Goal: Information Seeking & Learning: Learn about a topic

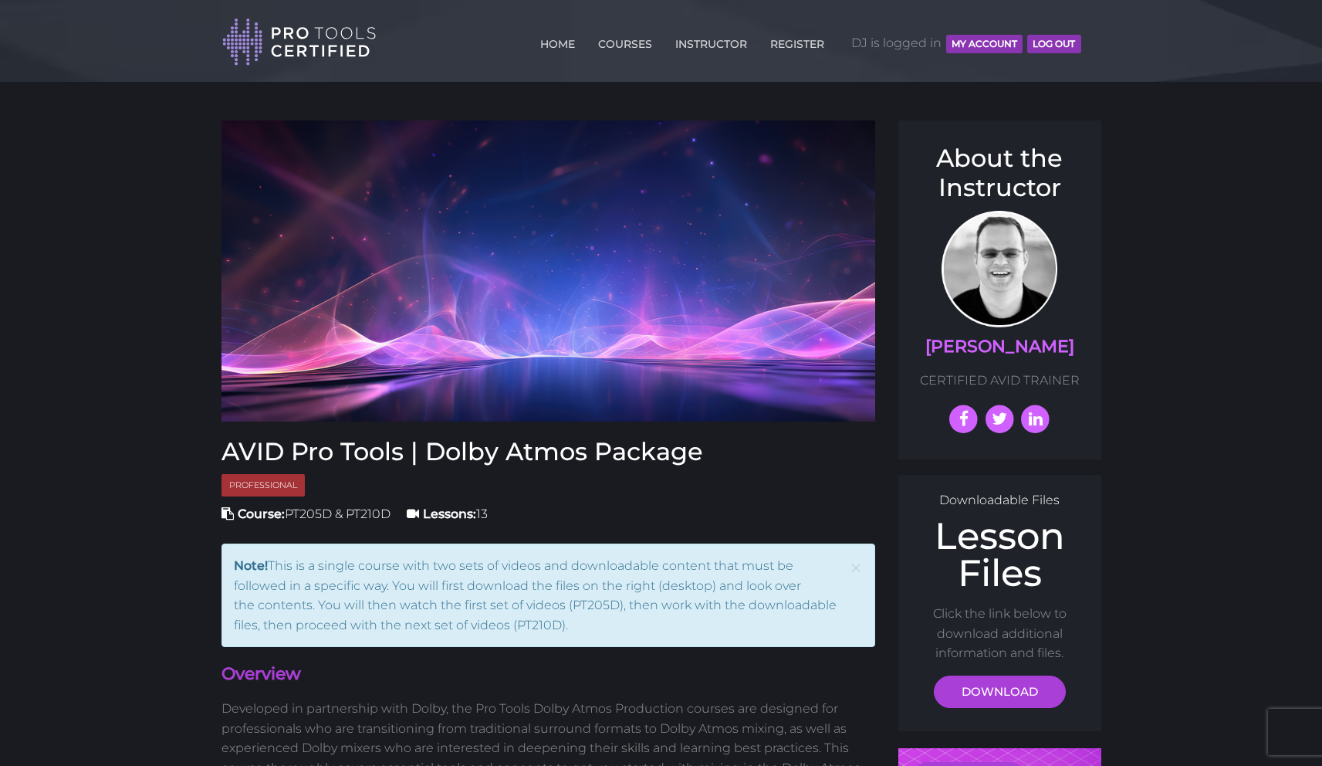
drag, startPoint x: 1121, startPoint y: 122, endPoint x: 1126, endPoint y: 134, distance: 13.5
click at [1089, 37] on div "HOME COURSES INSTRUCTOR REGISTER DJ is logged in MY ACCOUNT Log Out" at bounding box center [657, 39] width 871 height 54
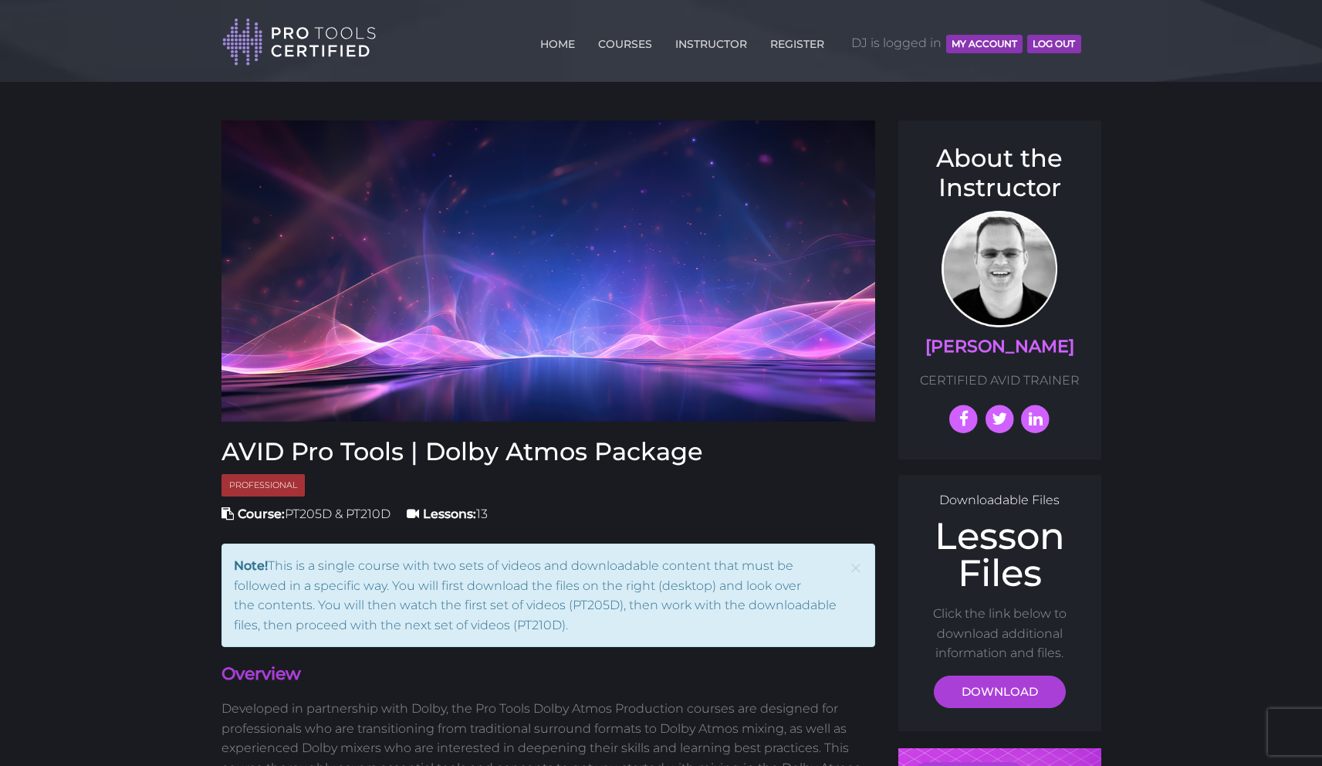
click at [95, 80] on header "Toggle navigation HOME COURSES INSTRUCTOR REGISTER DJ is logged in MY ACCOUNT L…" at bounding box center [661, 41] width 1322 height 82
click at [1087, 39] on div "HOME COURSES INSTRUCTOR REGISTER DJ is logged in MY ACCOUNT Log Out" at bounding box center [657, 39] width 871 height 54
click at [1089, 38] on div "HOME COURSES INSTRUCTOR REGISTER DJ is logged in MY ACCOUNT Log Out" at bounding box center [657, 39] width 871 height 54
click at [621, 45] on link "COURSES" at bounding box center [625, 41] width 62 height 25
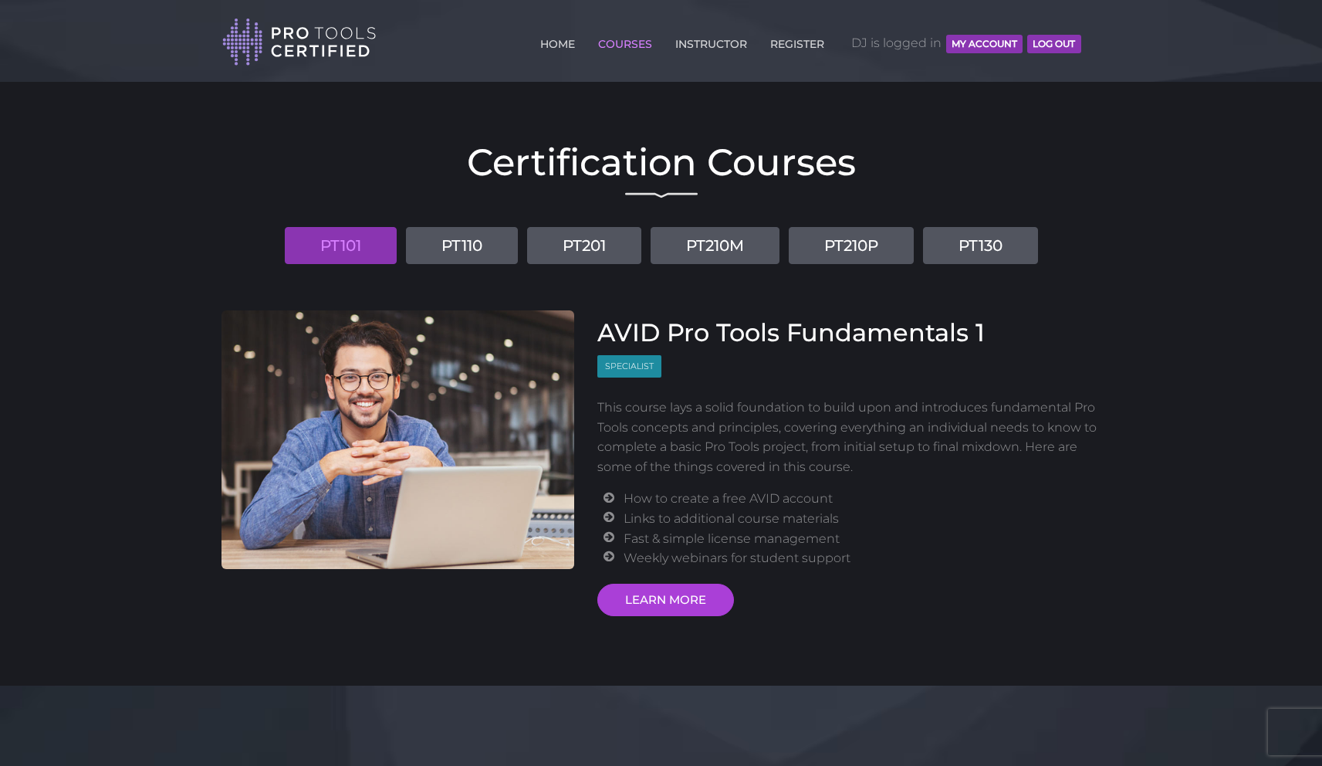
click at [1095, 36] on div "Toggle navigation HOME COURSES INSTRUCTOR REGISTER DJ is logged in MY ACCOUNT L…" at bounding box center [661, 33] width 903 height 66
click at [86, 29] on header "Toggle navigation HOME COURSES INSTRUCTOR REGISTER DJ is logged in MY ACCOUNT L…" at bounding box center [661, 41] width 1322 height 82
click at [1095, 36] on div "Toggle navigation HOME COURSES INSTRUCTOR REGISTER DJ is logged in MY ACCOUNT L…" at bounding box center [661, 33] width 903 height 66
click at [1087, 37] on div "HOME COURSES INSTRUCTOR REGISTER DJ is logged in MY ACCOUNT Log Out" at bounding box center [657, 39] width 871 height 54
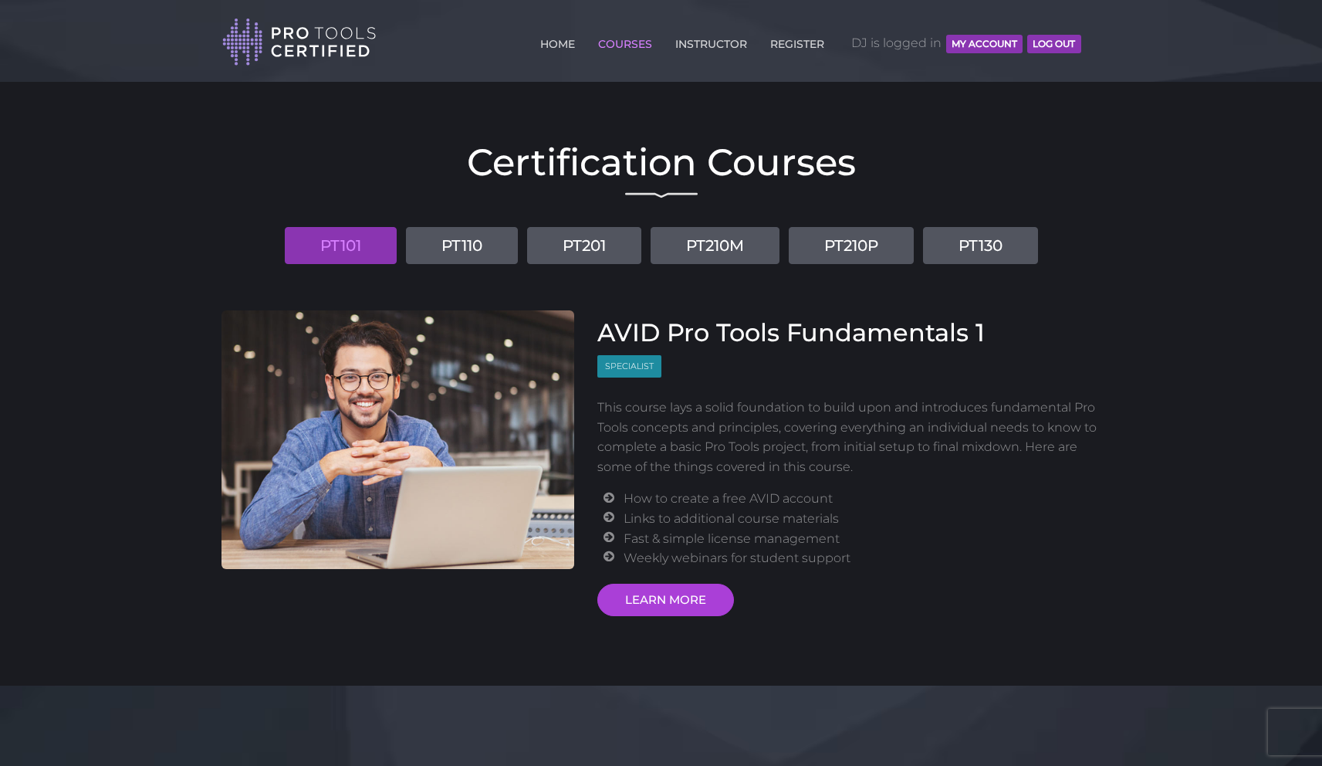
click at [91, 25] on header "Toggle navigation HOME COURSES INSTRUCTOR REGISTER DJ is logged in MY ACCOUNT L…" at bounding box center [661, 41] width 1322 height 82
click at [101, 45] on header "Toggle navigation HOME COURSES INSTRUCTOR REGISTER DJ is logged in MY ACCOUNT L…" at bounding box center [661, 41] width 1322 height 82
